Goal: Task Accomplishment & Management: Use online tool/utility

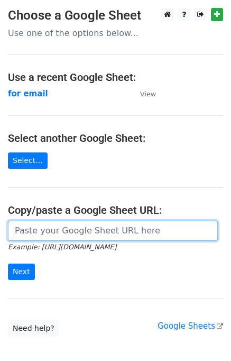
click at [62, 224] on input "url" at bounding box center [113, 231] width 210 height 20
paste input "https://docs.google.com/spreadsheets/d/13l2nnKyTzkIpitmKA6NA9v1Zmgrc56D2bOb1BX3…"
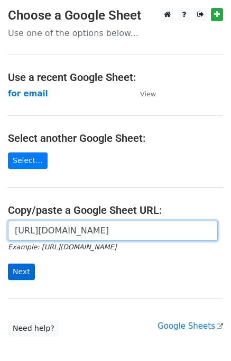
type input "https://docs.google.com/spreadsheets/d/13l2nnKyTzkIpitmKA6NA9v1Zmgrc56D2bOb1BX3…"
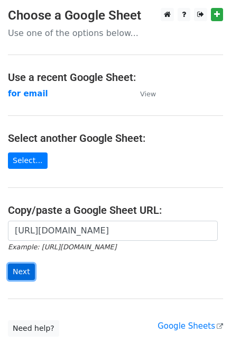
click at [23, 268] on input "Next" at bounding box center [21, 272] width 27 height 16
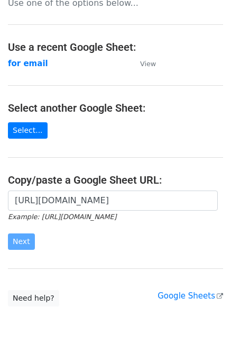
scroll to position [59, 0]
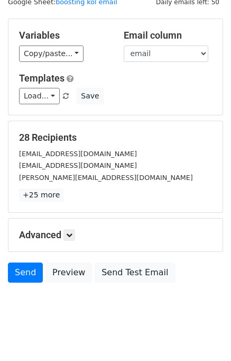
scroll to position [49, 0]
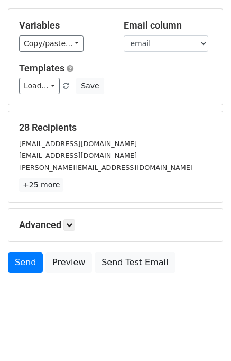
click at [59, 164] on small "trish@tsipmedia.com" at bounding box center [106, 168] width 174 height 8
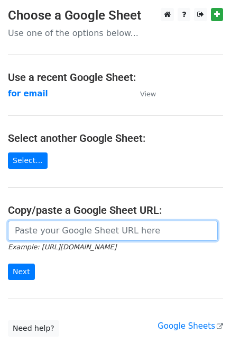
click at [102, 228] on input "url" at bounding box center [113, 231] width 210 height 20
paste input "https://docs.google.com/spreadsheets/d/13l2nnKyTzkIpitmKA6NA9v1Zmgrc56D2bOb1BX3…"
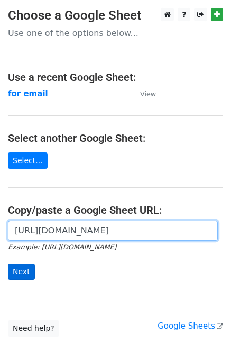
type input "https://docs.google.com/spreadsheets/d/13l2nnKyTzkIpitmKA6NA9v1Zmgrc56D2bOb1BX3…"
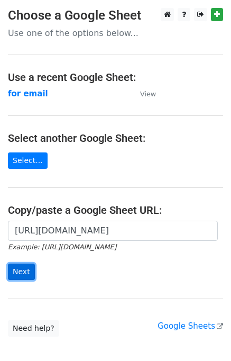
click at [24, 270] on input "Next" at bounding box center [21, 272] width 27 height 16
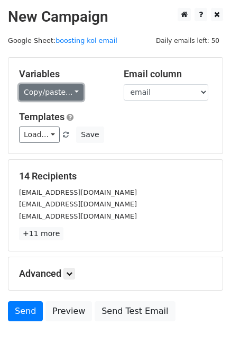
click at [65, 91] on link "Copy/paste..." at bounding box center [51, 92] width 65 height 16
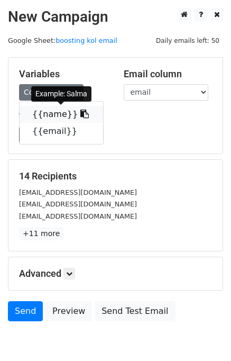
click at [80, 113] on icon at bounding box center [84, 114] width 8 height 8
